Goal: Check status: Check status

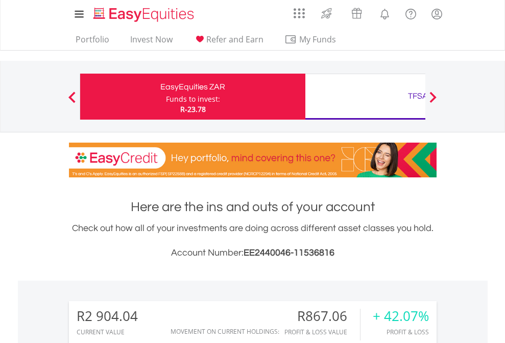
click at [166, 96] on div "Funds to invest:" at bounding box center [193, 99] width 54 height 10
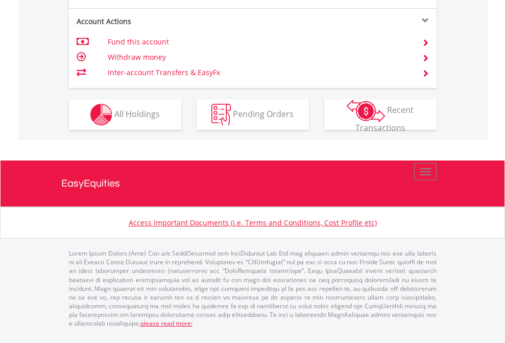
scroll to position [958, 0]
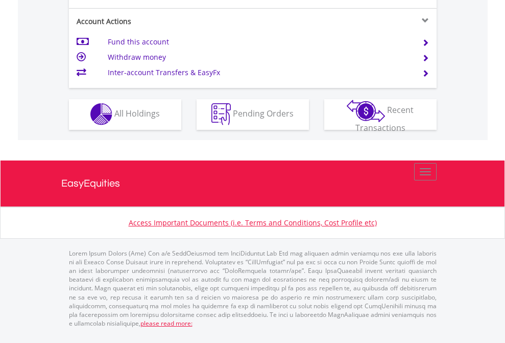
scroll to position [955, 0]
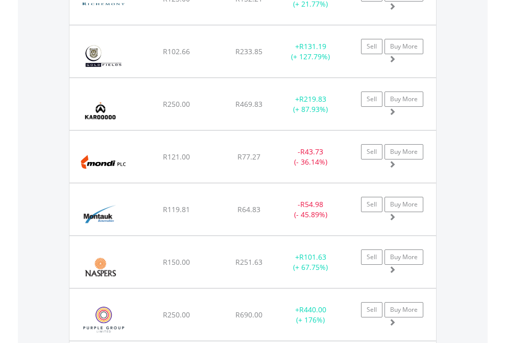
scroll to position [98, 160]
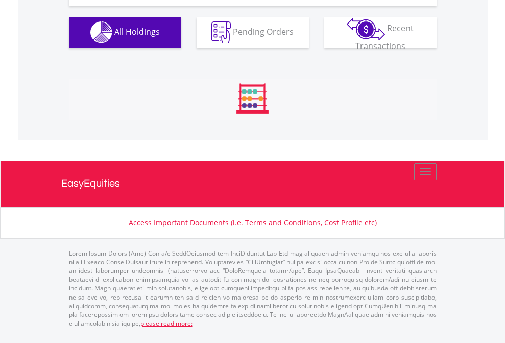
scroll to position [1011, 0]
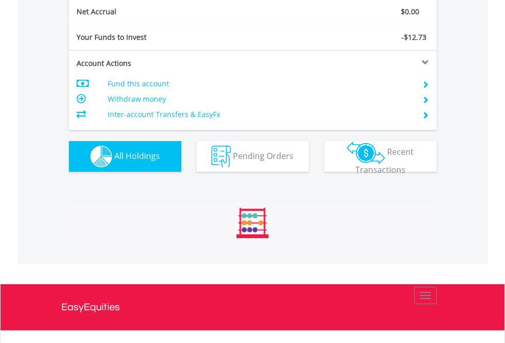
scroll to position [1156, 0]
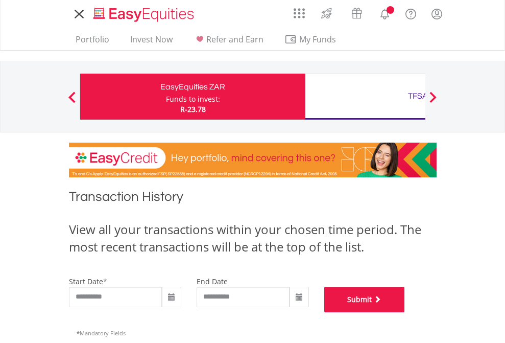
click at [405, 312] on button "Submit" at bounding box center [364, 299] width 81 height 26
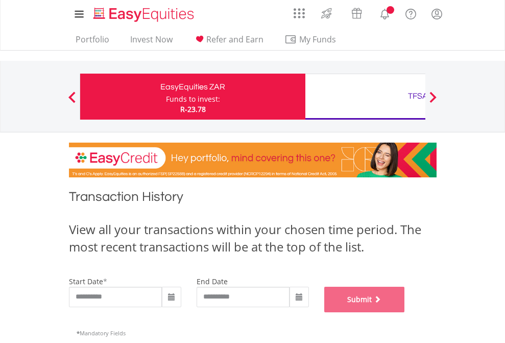
scroll to position [414, 0]
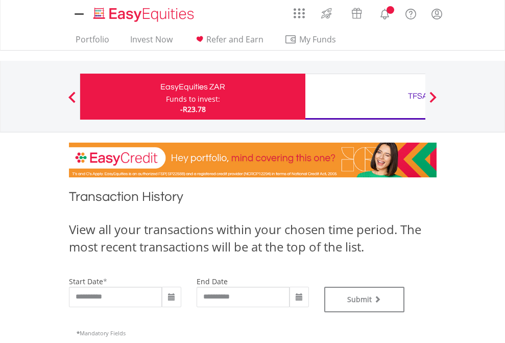
click at [365, 96] on div "TFSA" at bounding box center [417, 96] width 213 height 14
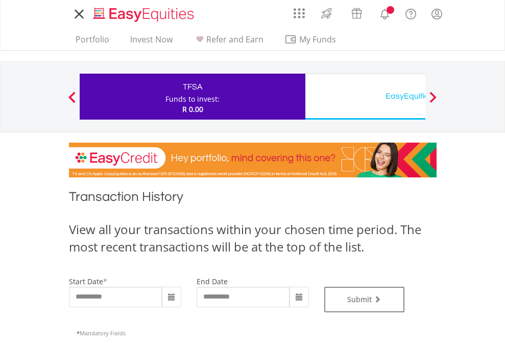
type input "**********"
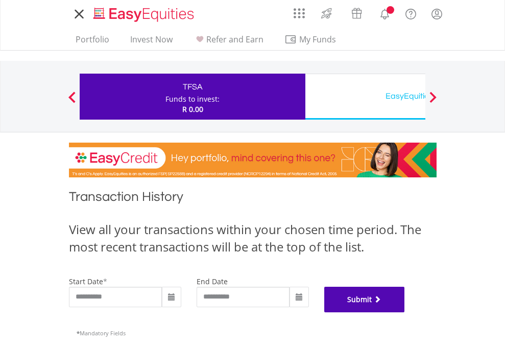
click at [405, 312] on button "Submit" at bounding box center [364, 299] width 81 height 26
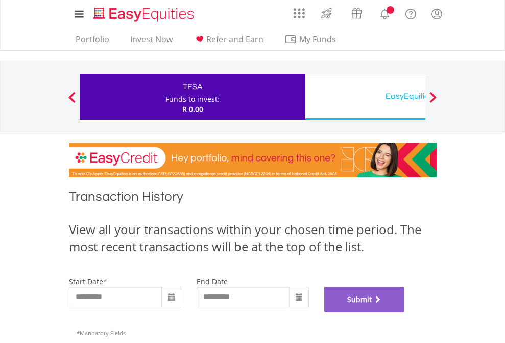
scroll to position [414, 0]
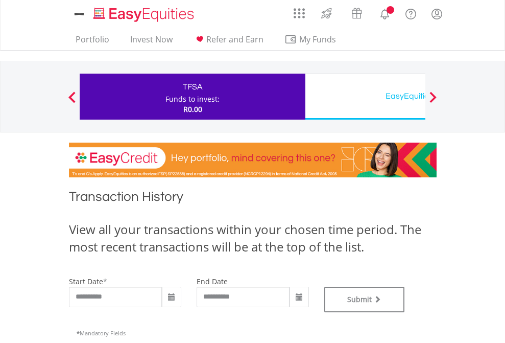
click at [365, 96] on div "EasyEquities USD" at bounding box center [417, 96] width 213 height 14
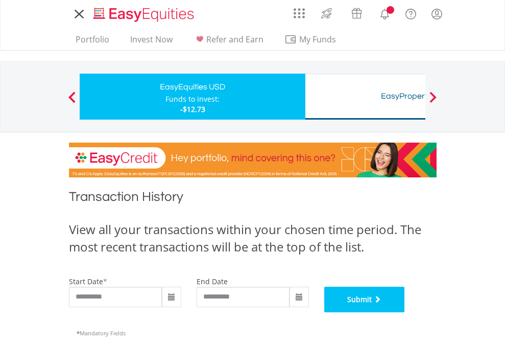
click at [405, 312] on button "Submit" at bounding box center [364, 299] width 81 height 26
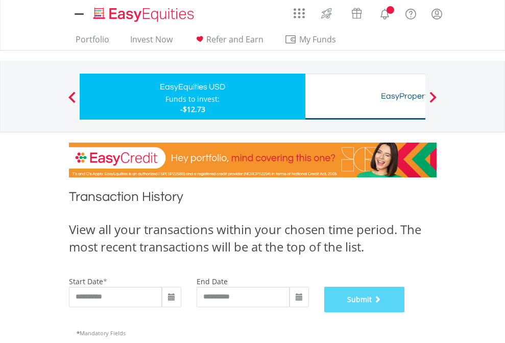
scroll to position [414, 0]
